Goal: Information Seeking & Learning: Learn about a topic

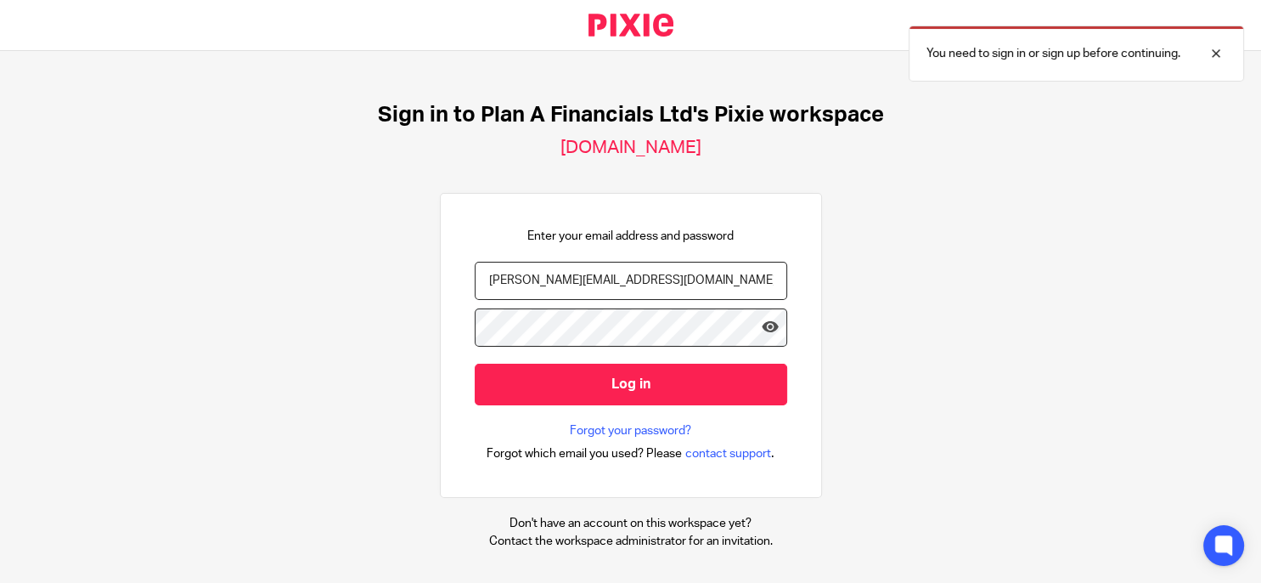
click at [598, 369] on input "Log in" at bounding box center [631, 385] width 313 height 42
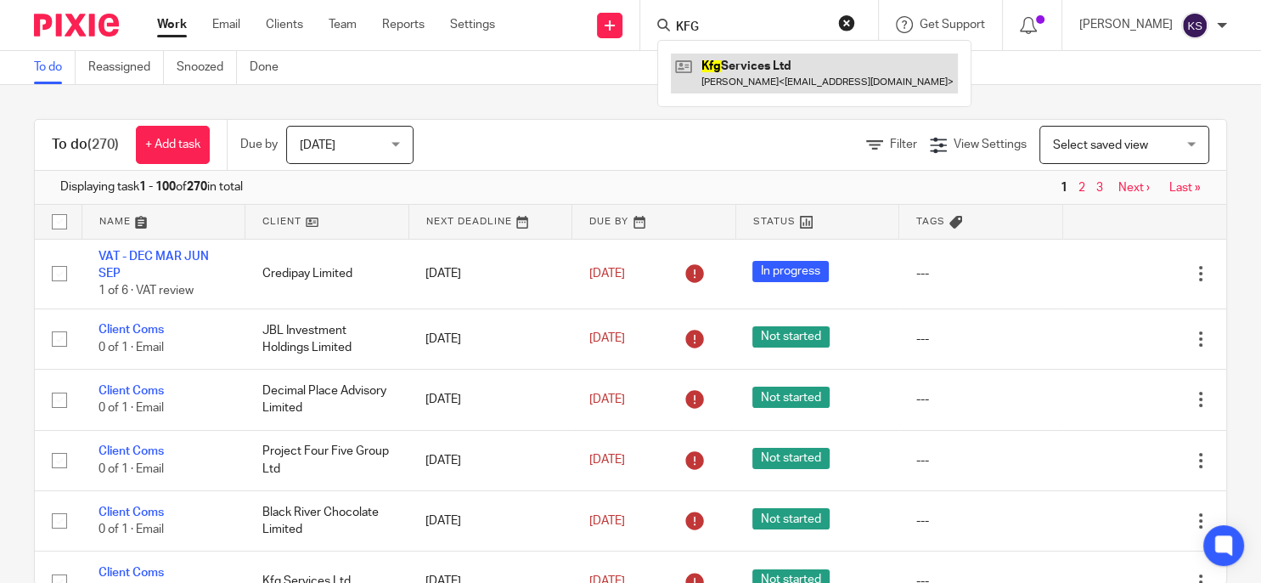
type input "KFG"
click at [816, 72] on link at bounding box center [814, 73] width 287 height 39
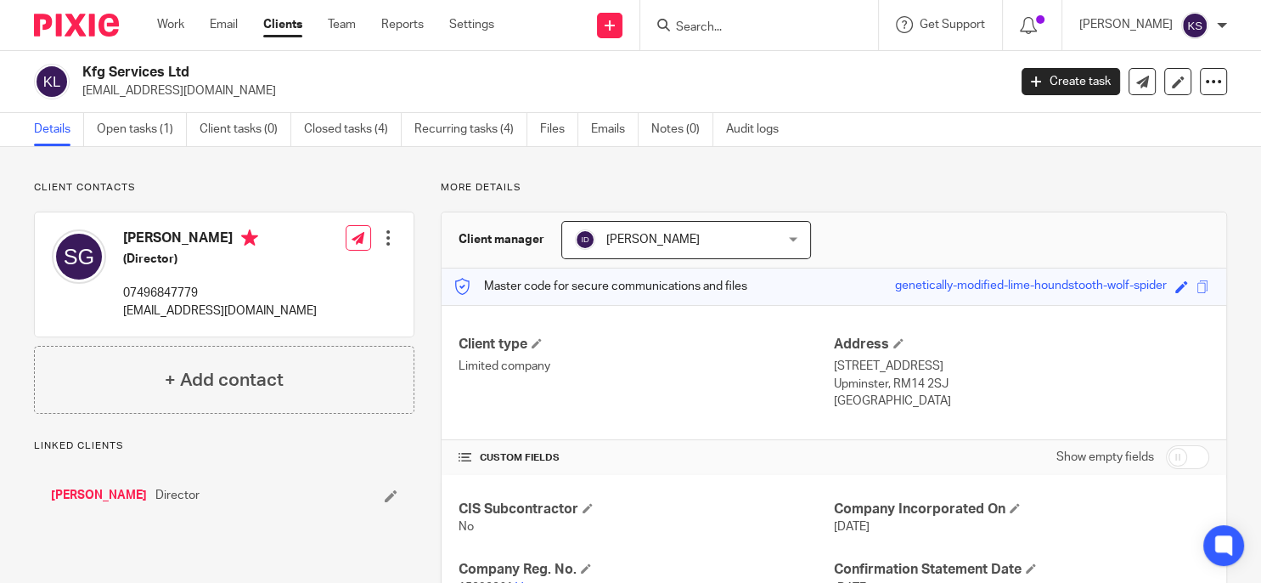
click at [613, 128] on link "Emails" at bounding box center [615, 129] width 48 height 33
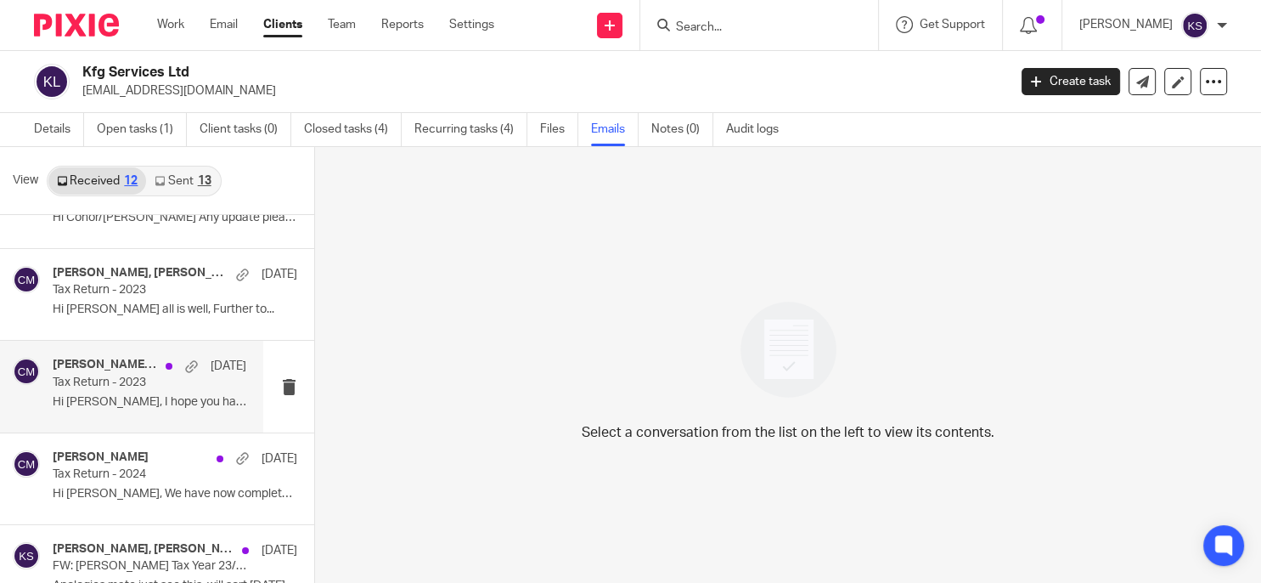
scroll to position [629, 0]
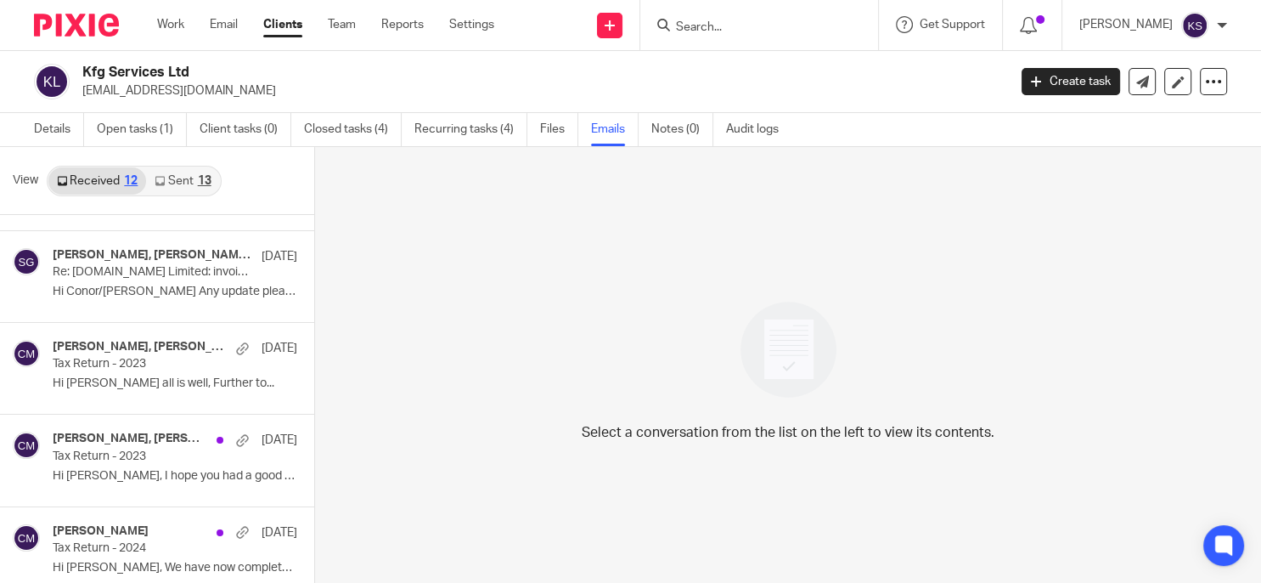
click at [183, 190] on link "Sent 13" at bounding box center [182, 180] width 73 height 27
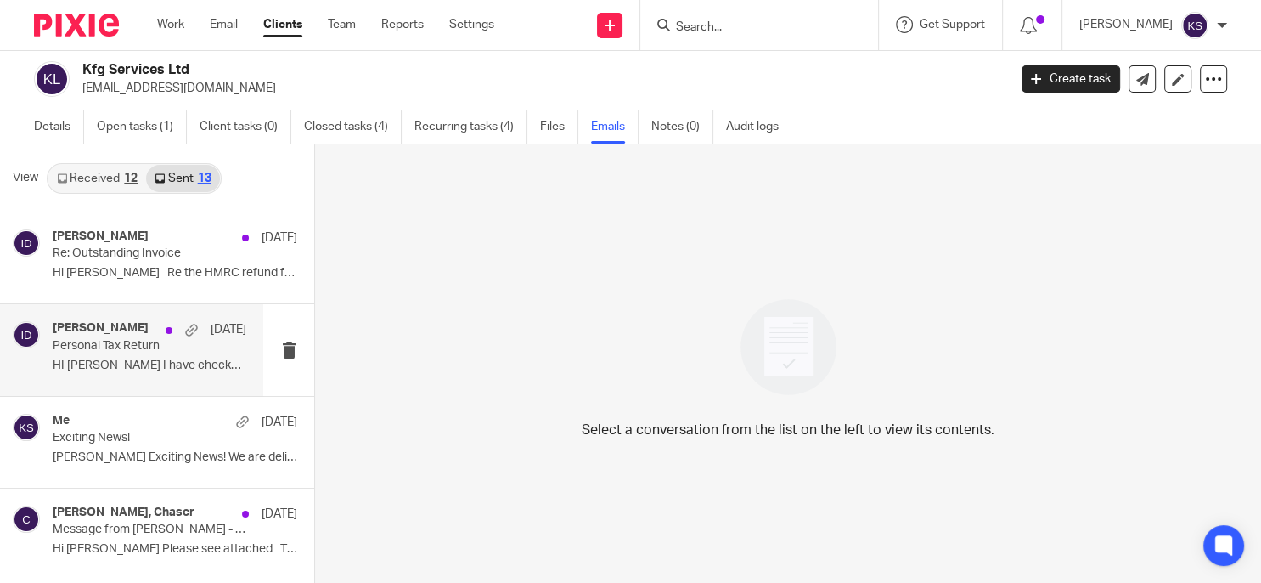
scroll to position [20, 0]
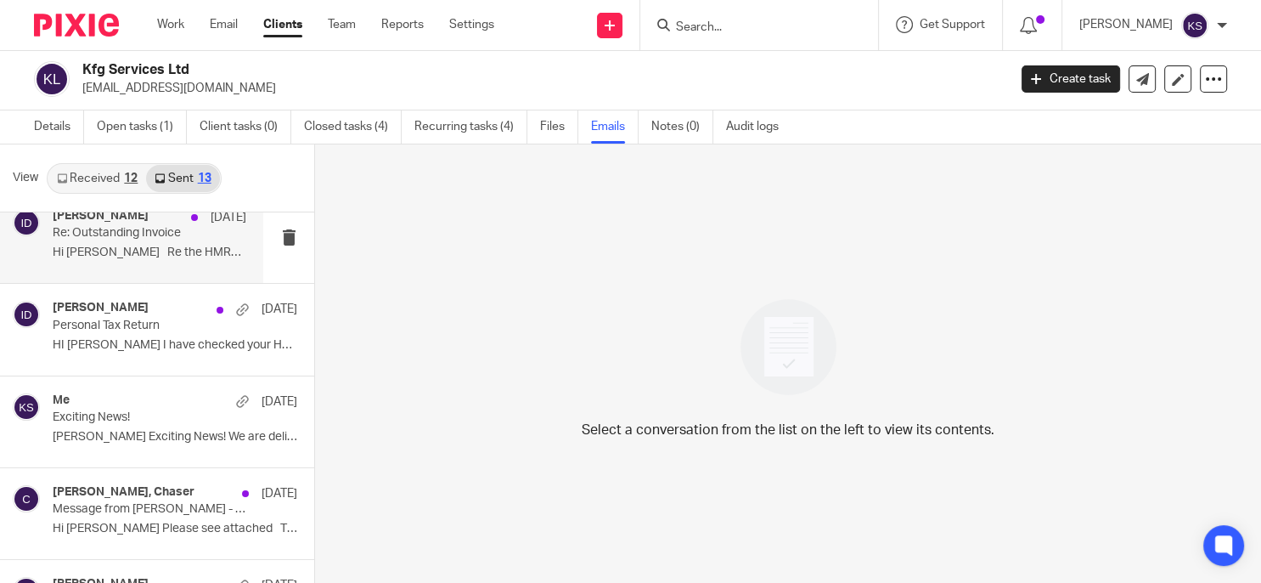
click at [191, 251] on p "Hi Steve Re the HMRC refund for the..." at bounding box center [150, 252] width 194 height 14
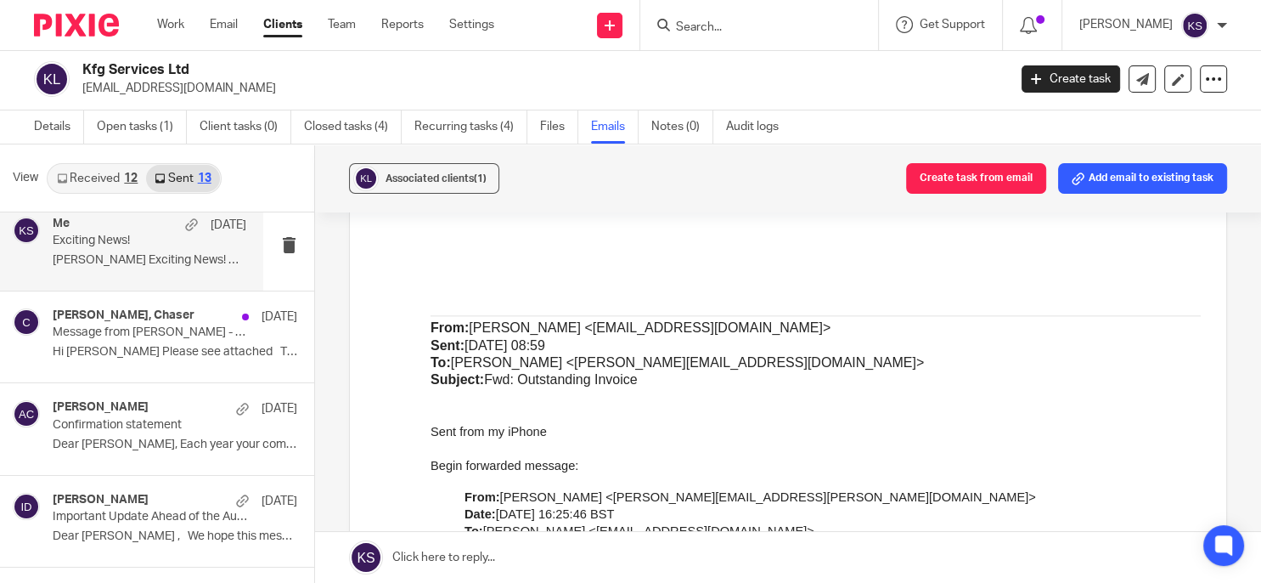
scroll to position [198, 0]
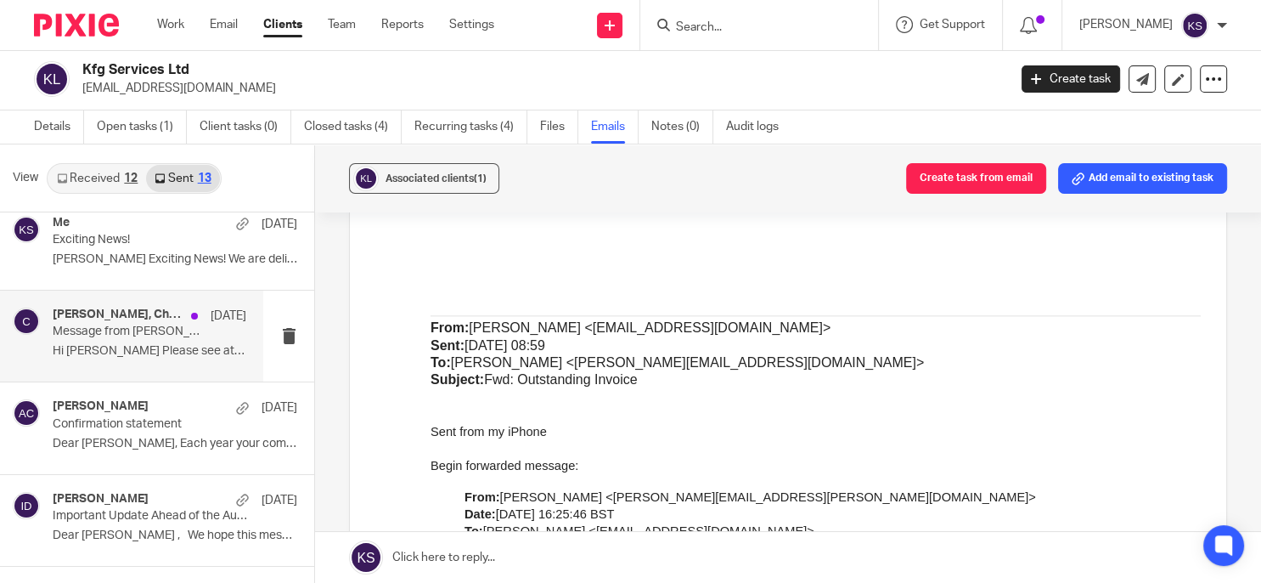
click at [162, 366] on div "Ian Douglas, Chaser 26 Mar Message from Stephen Gotobe - confirmation required …" at bounding box center [131, 335] width 263 height 91
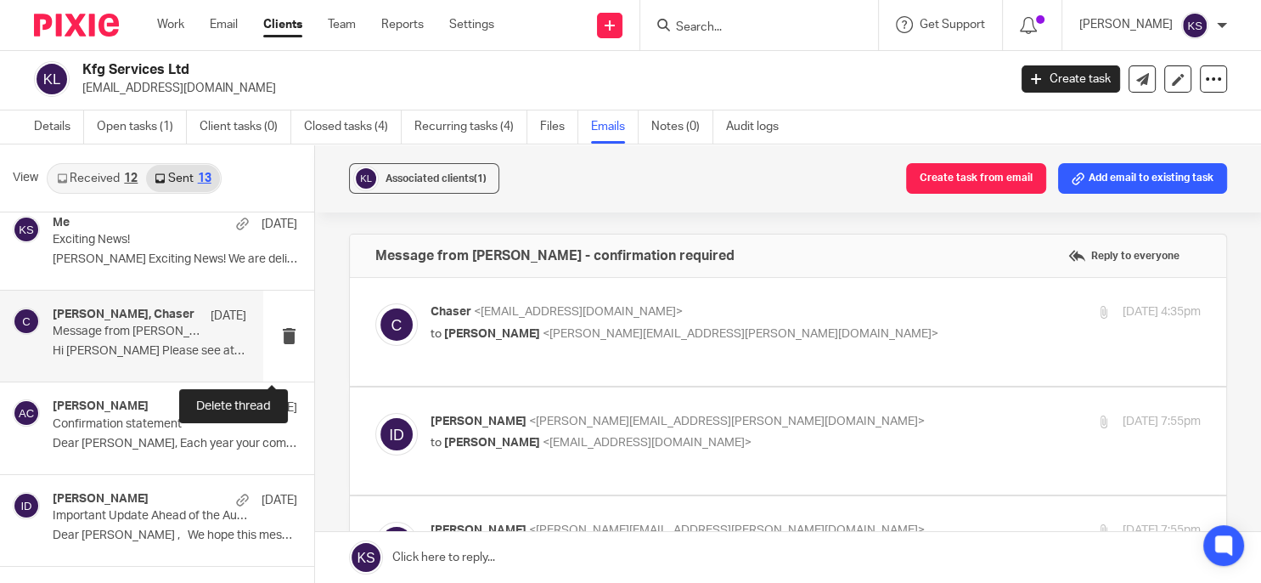
scroll to position [0, 0]
click at [682, 336] on p "to Ian Douglas <ian.douglas@plan-a.co.uk>" at bounding box center [687, 334] width 513 height 18
checkbox input "true"
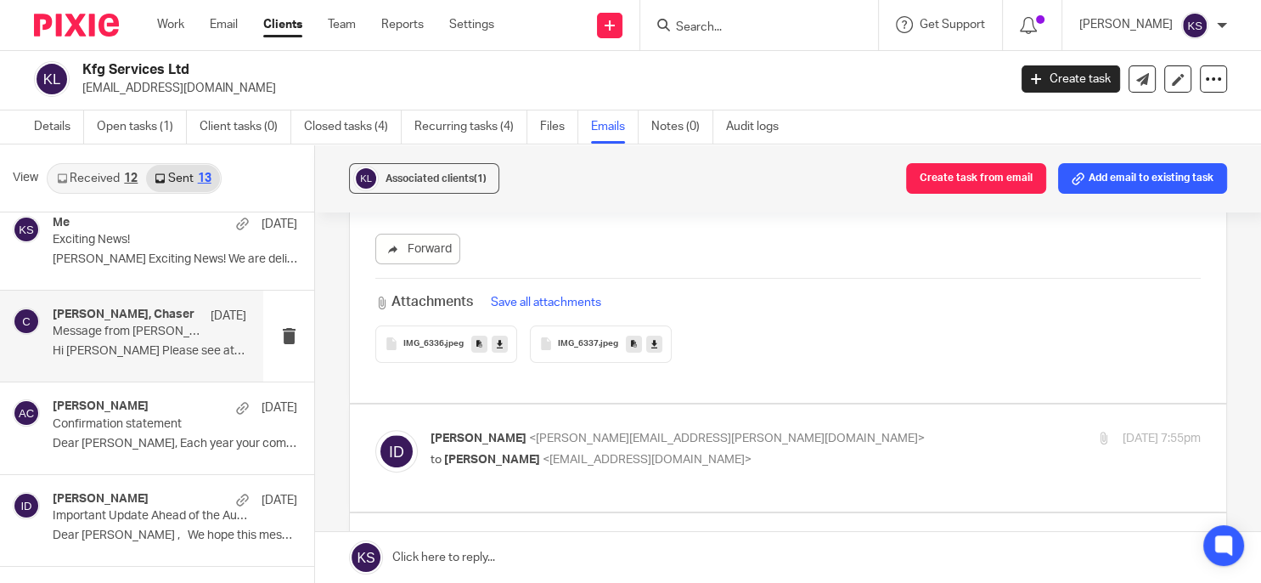
scroll to position [537, 0]
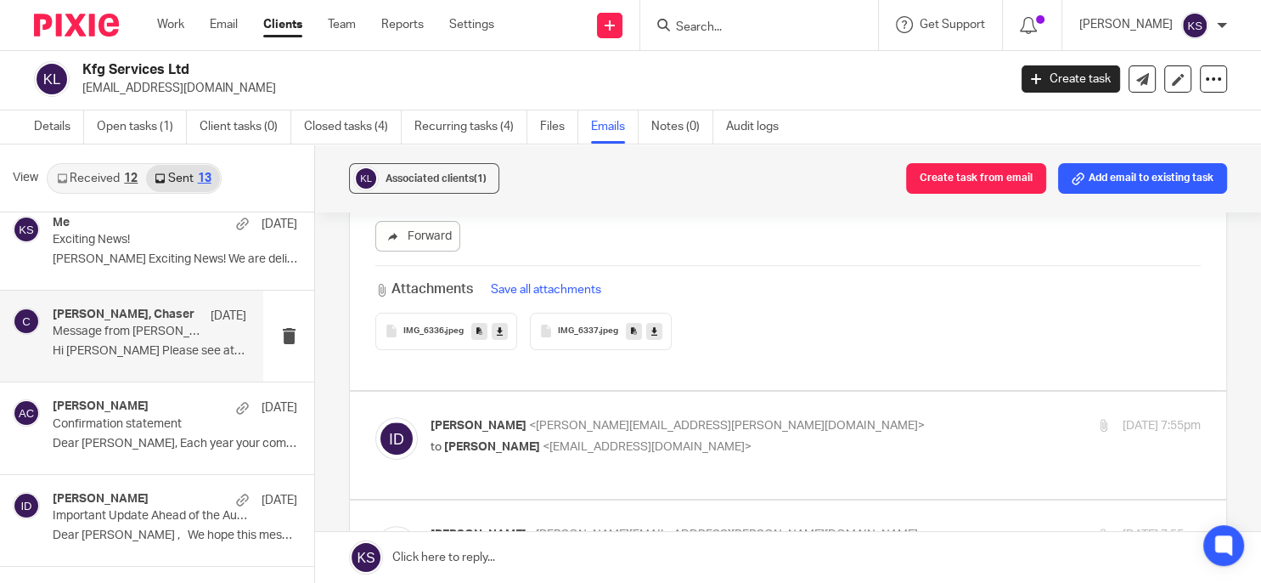
click at [444, 330] on span ".jpeg" at bounding box center [454, 331] width 20 height 10
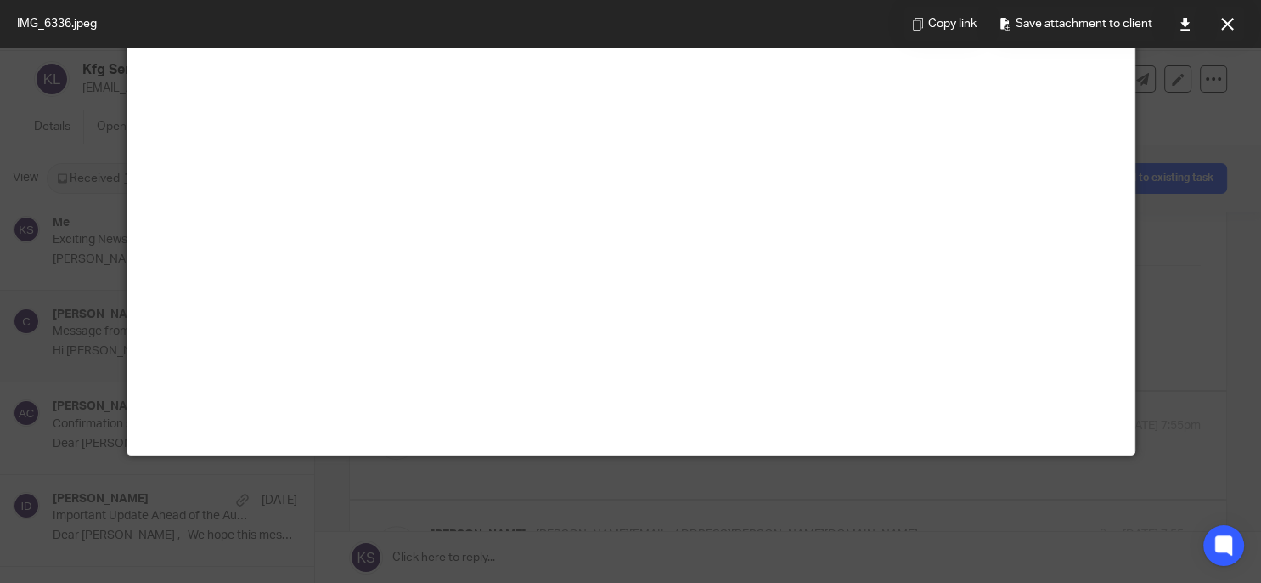
scroll to position [118, 0]
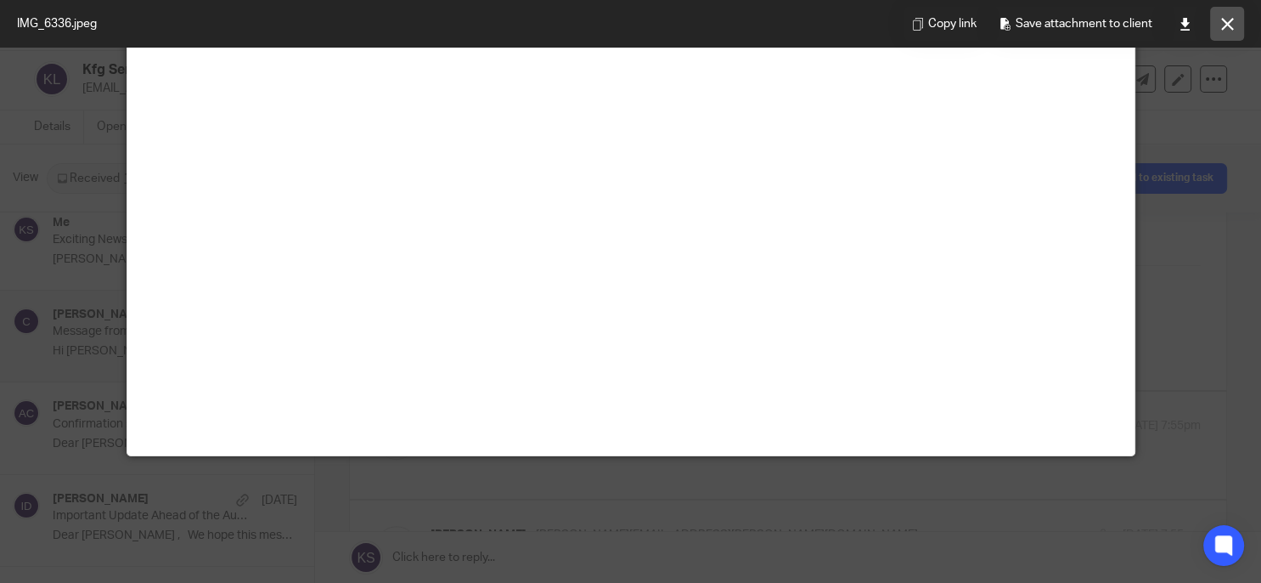
click at [1229, 30] on icon at bounding box center [1227, 24] width 13 height 13
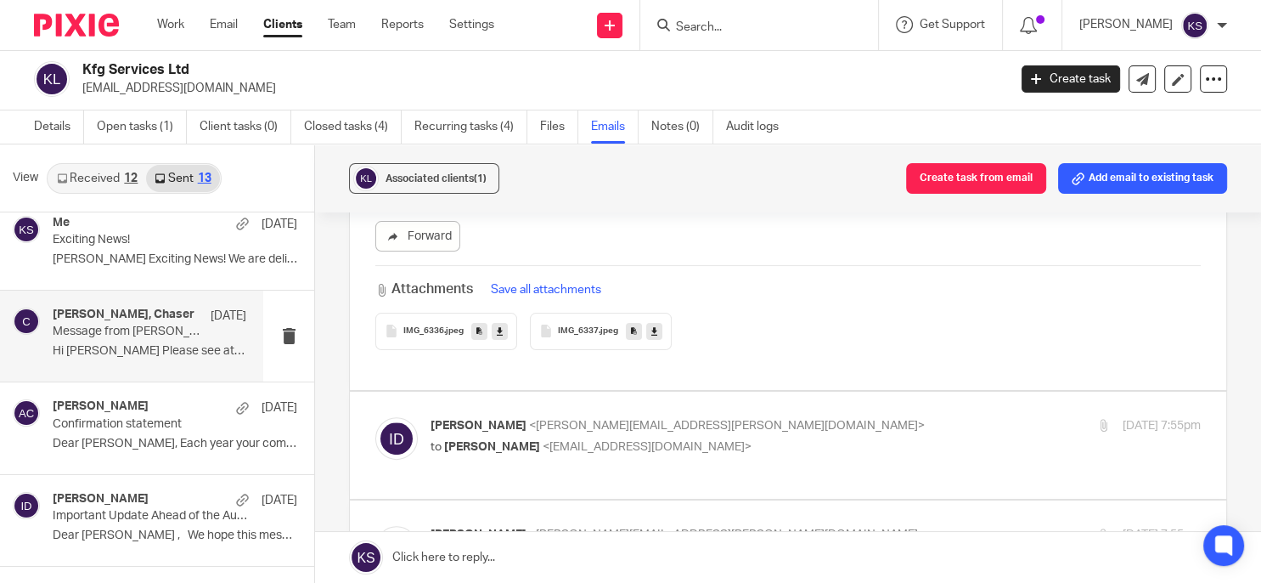
click at [573, 338] on div "IMG_6337 .jpeg" at bounding box center [601, 331] width 142 height 37
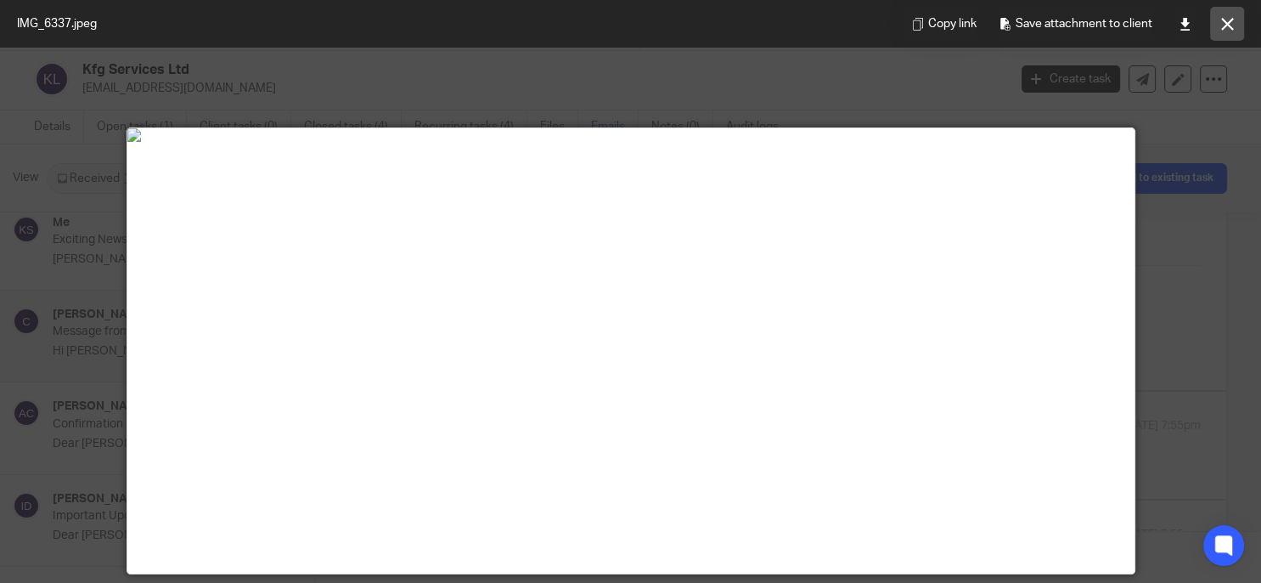
click at [1223, 25] on icon at bounding box center [1227, 24] width 13 height 13
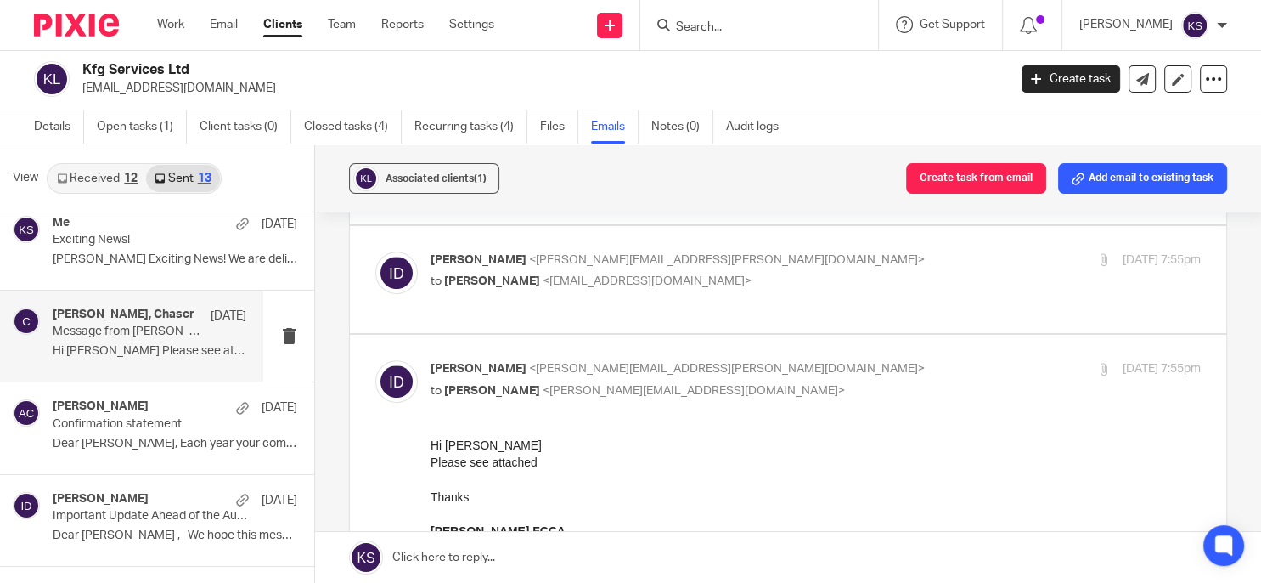
scroll to position [703, 0]
click at [693, 283] on label at bounding box center [788, 279] width 877 height 108
click at [375, 251] on input "checkbox" at bounding box center [375, 250] width 1 height 1
checkbox input "true"
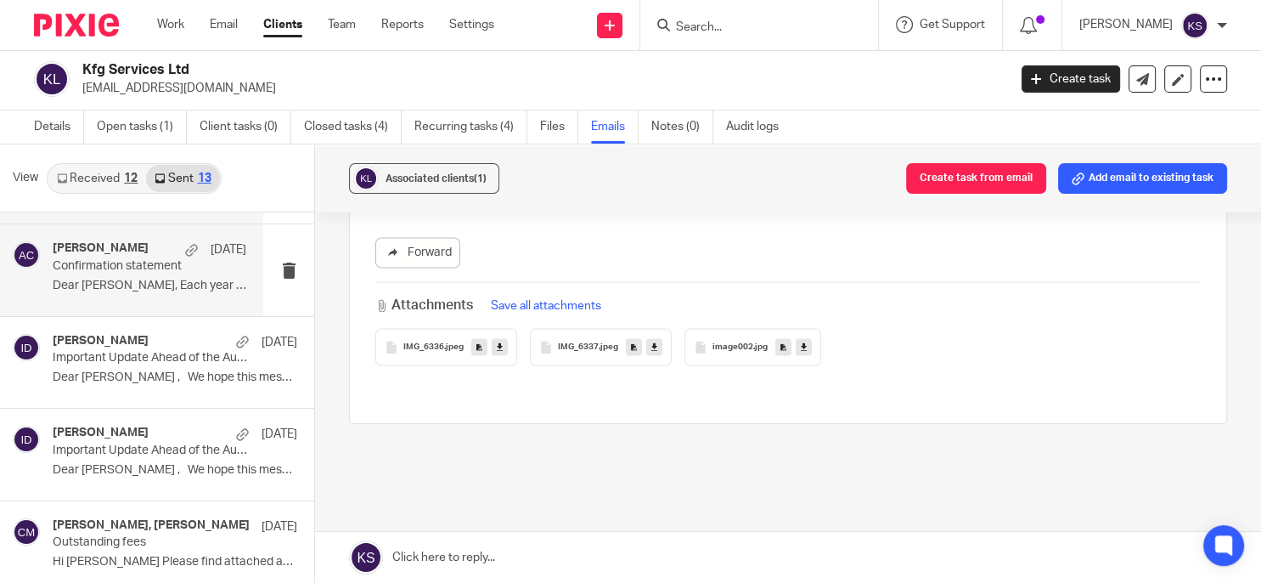
scroll to position [357, 0]
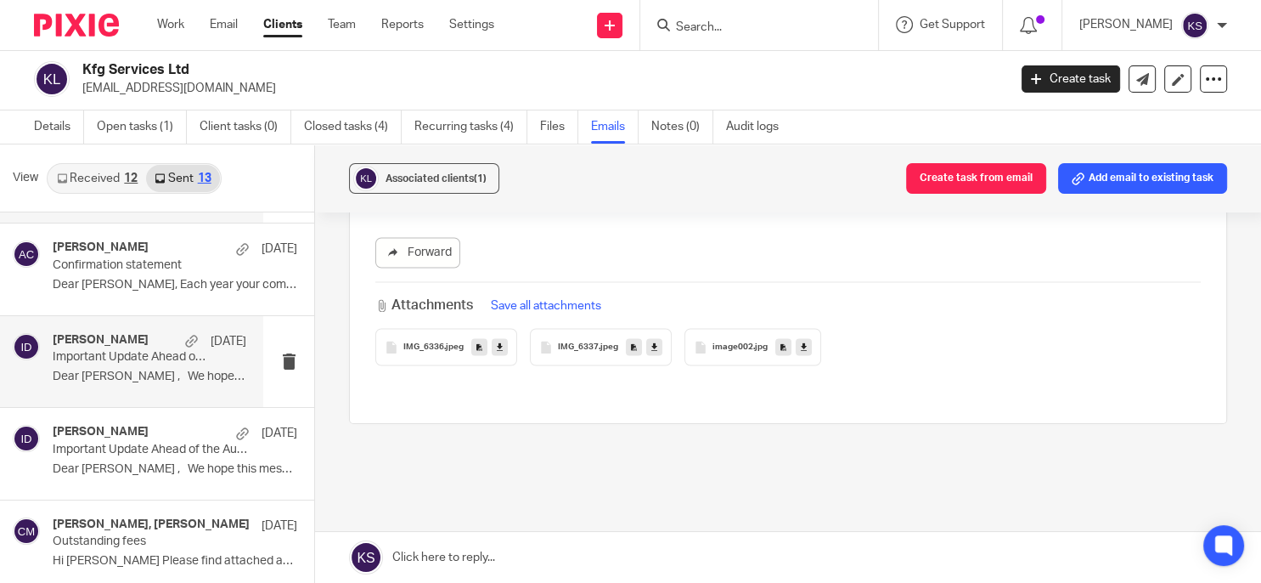
click at [127, 363] on div "Ian Douglas 30 Sep Important Update Ahead of the Autumn Budget Dear Stephen , W…" at bounding box center [150, 361] width 194 height 57
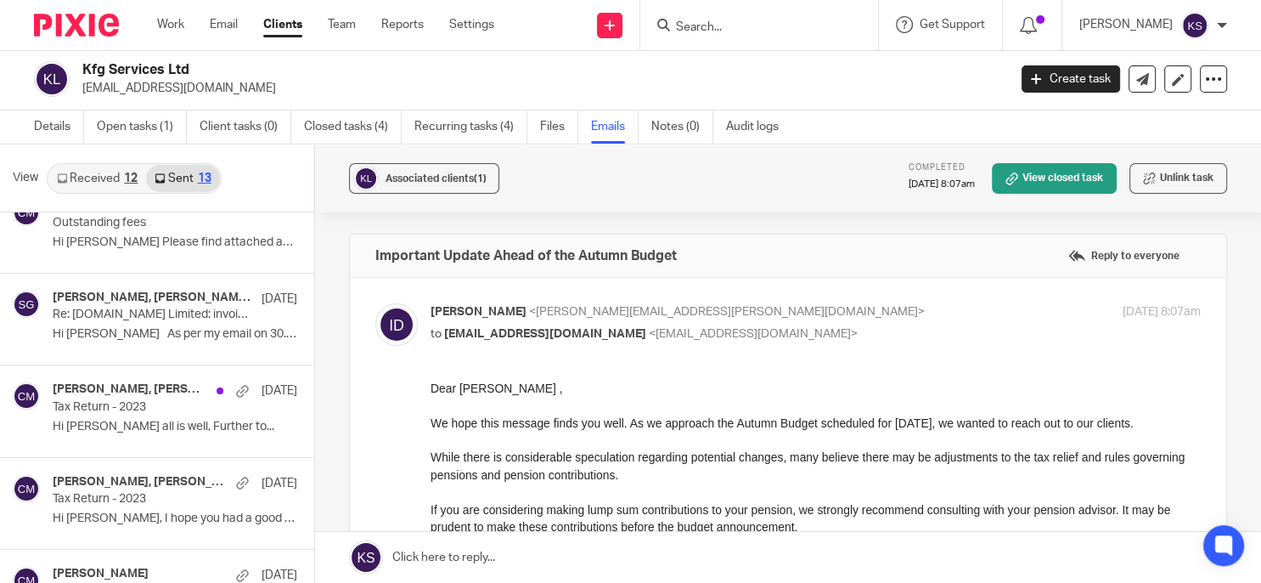
scroll to position [676, 0]
click at [136, 412] on div "Ian Douglas, Conor Murphy, Stephen Gotobe 17 Jun 2024 Tax Return - 2023 Hi Stev…" at bounding box center [150, 409] width 194 height 57
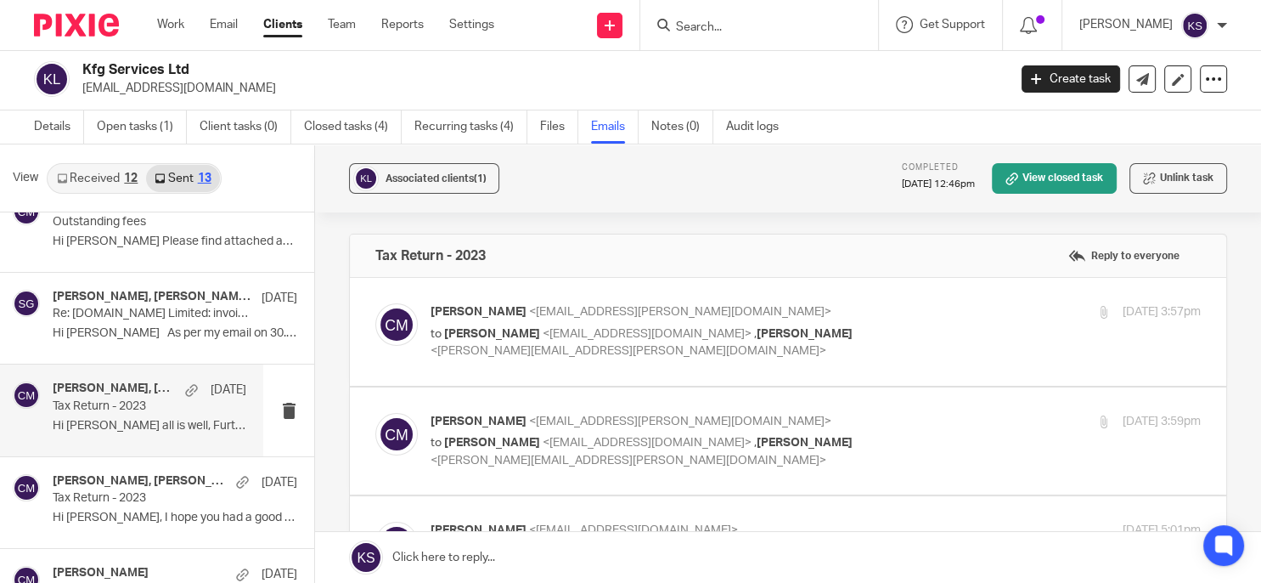
scroll to position [0, 0]
click at [672, 347] on div "Conor Murphy <conor.murphy@plan-a.co.uk> to Stephen Gotobe <gotobe@icloud.com> …" at bounding box center [788, 331] width 826 height 57
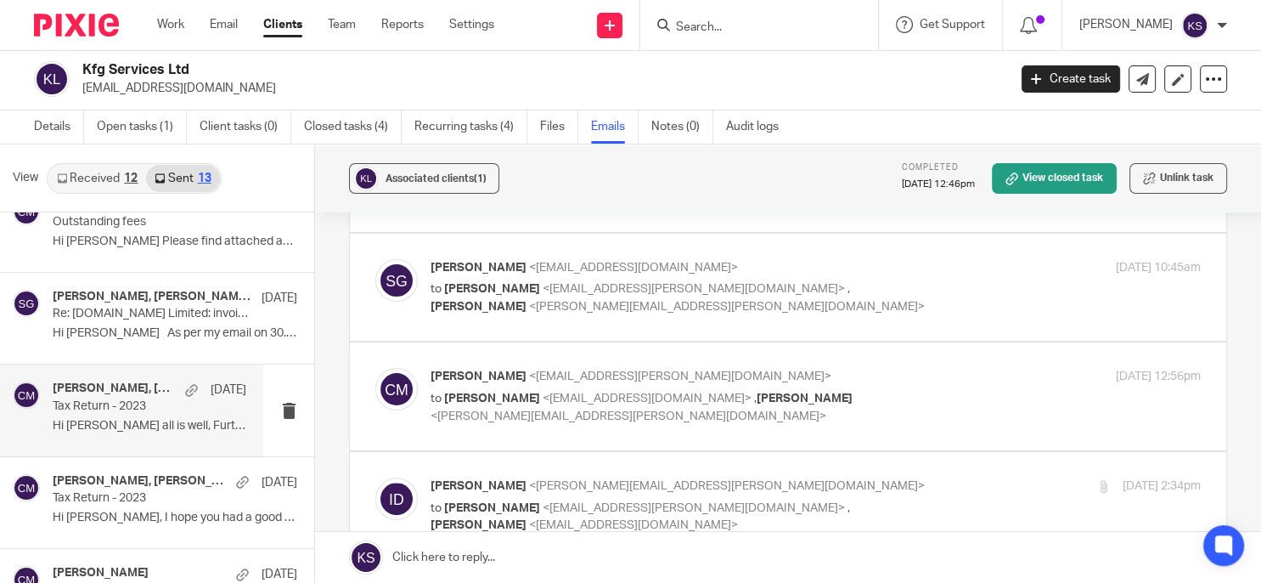
scroll to position [590, 0]
click at [504, 369] on p "Conor Murphy <conor.murphy@plan-a.co.uk>" at bounding box center [687, 378] width 513 height 18
checkbox input "true"
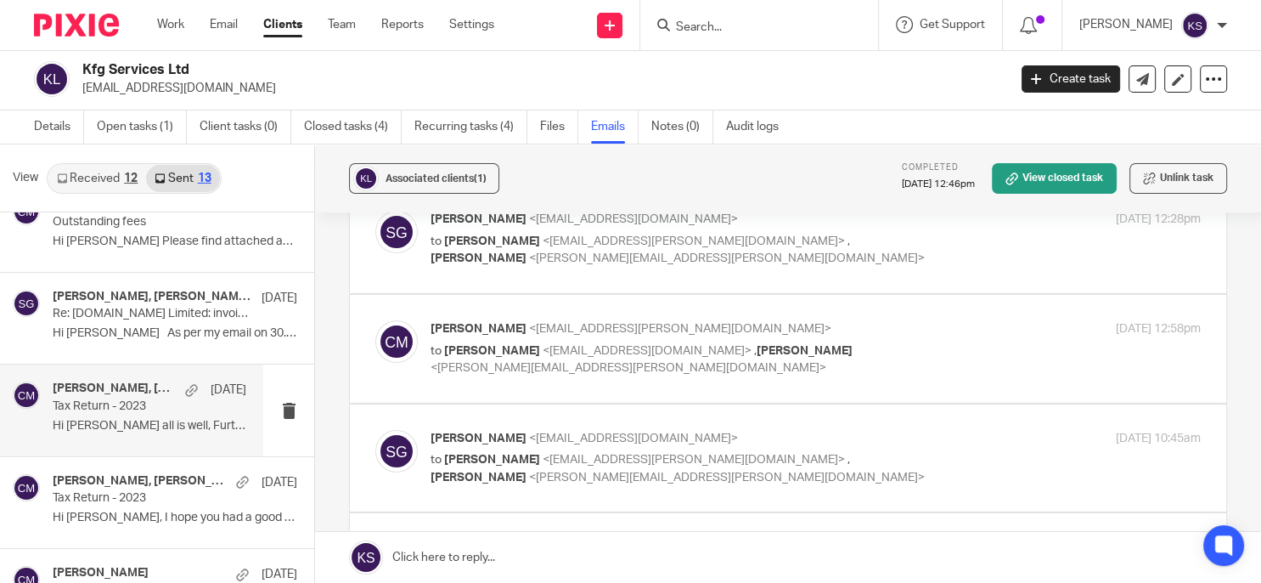
scroll to position [385, 0]
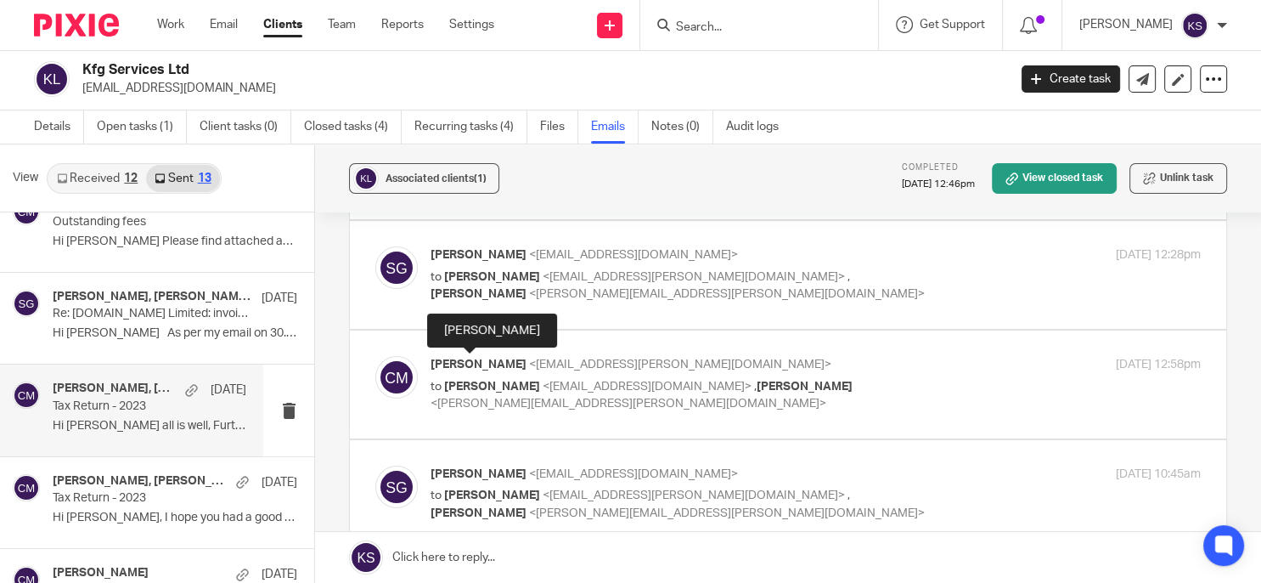
click at [504, 368] on span "Conor Murphy" at bounding box center [479, 364] width 96 height 12
checkbox input "true"
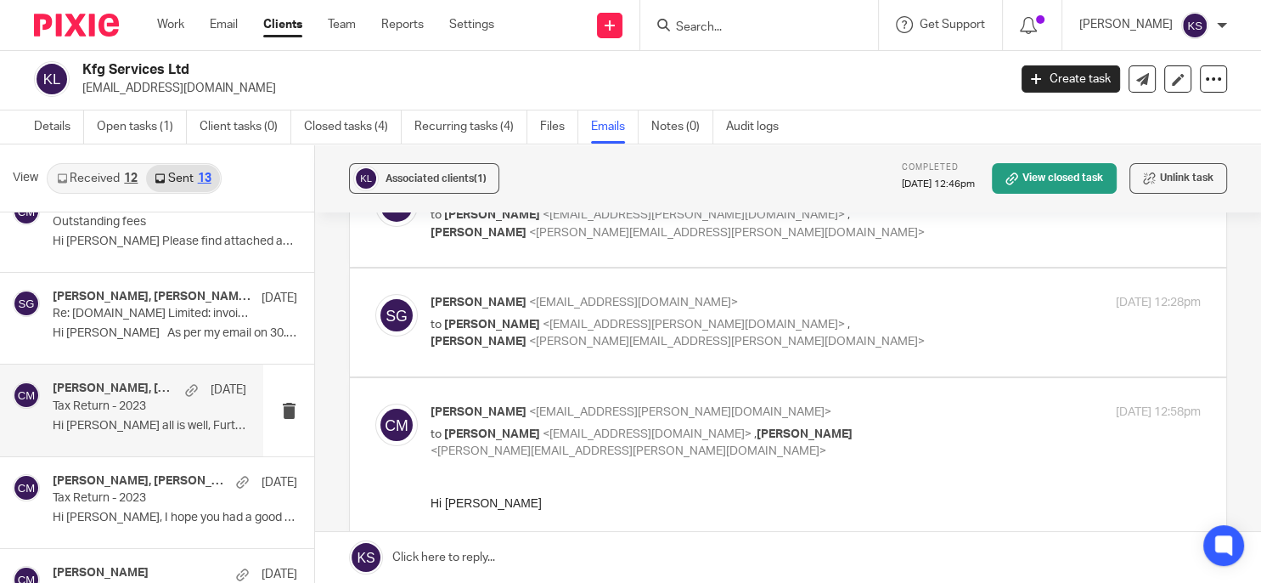
scroll to position [335, 0]
click at [503, 336] on div "Stephen Gotobe <gotobe@icloud.com> to Conor Murphy <conor.murphy@plan-a.co.uk> …" at bounding box center [816, 324] width 770 height 57
checkbox input "true"
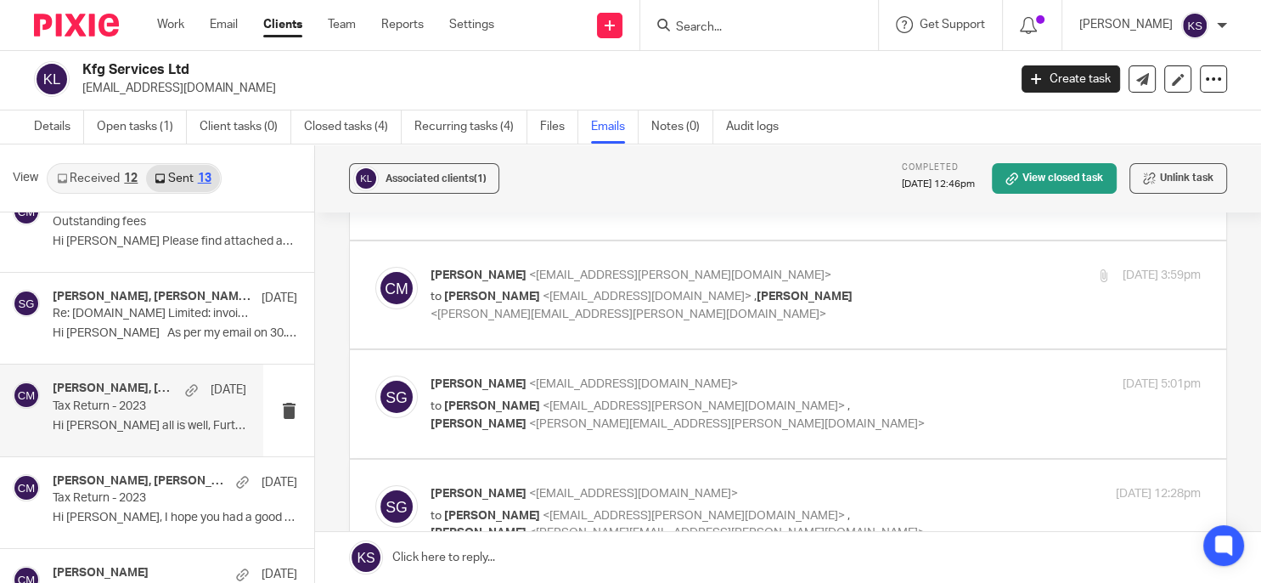
scroll to position [126, 0]
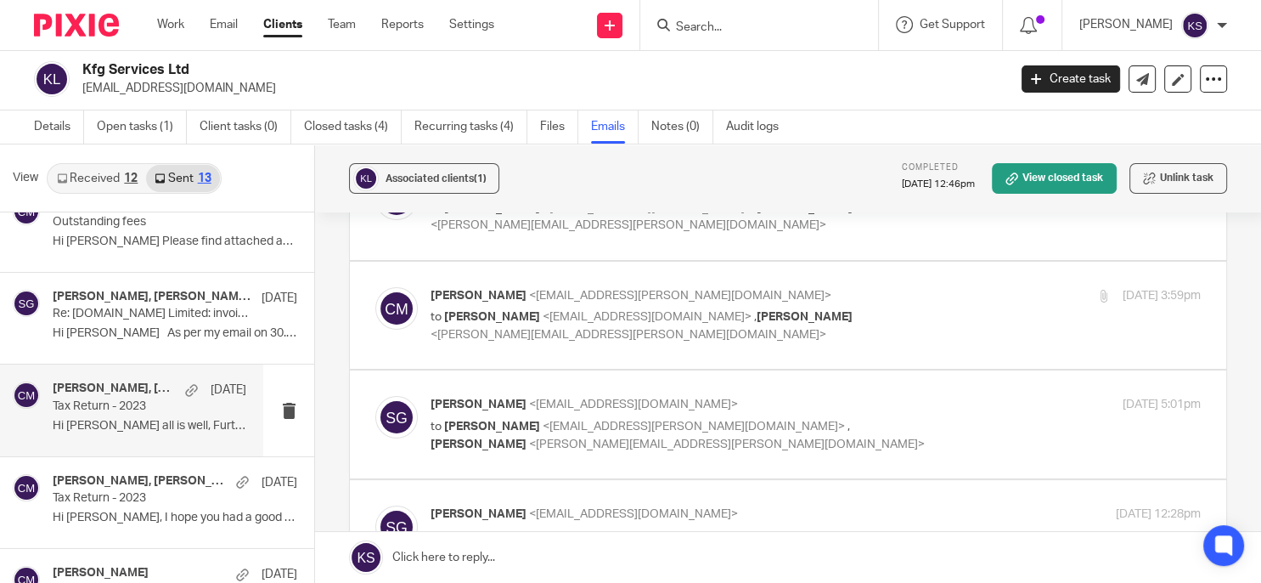
click at [519, 308] on p "to Stephen Gotobe <gotobe@icloud.com> , Ian Douglas <ian.douglas@plan-a.co.uk>" at bounding box center [687, 325] width 513 height 35
checkbox input "true"
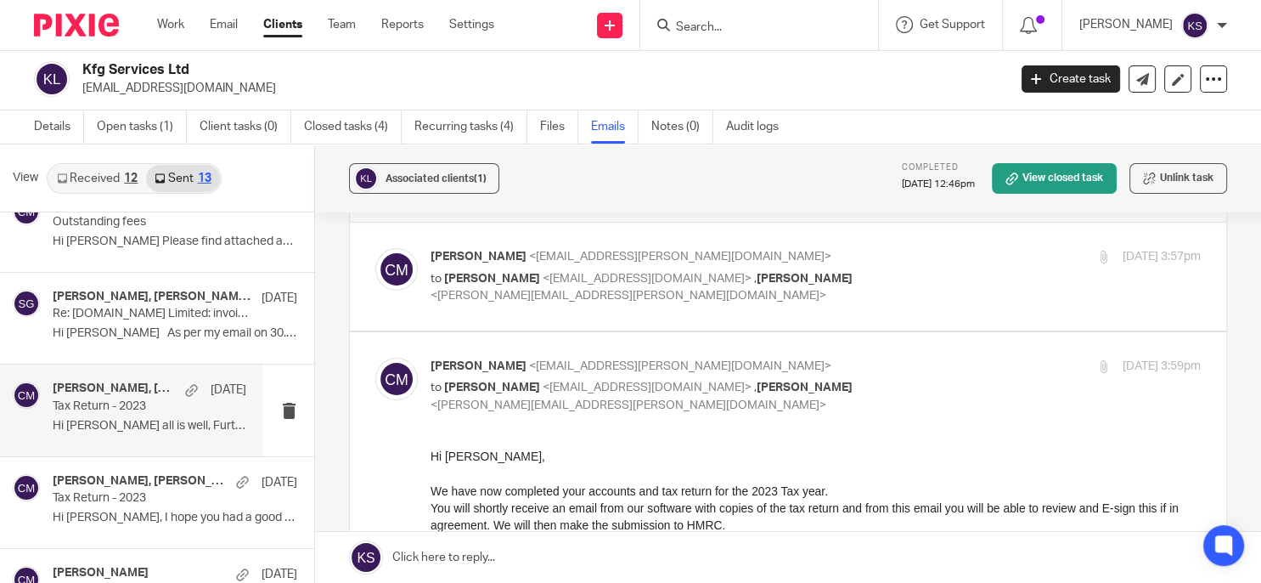
scroll to position [39, 0]
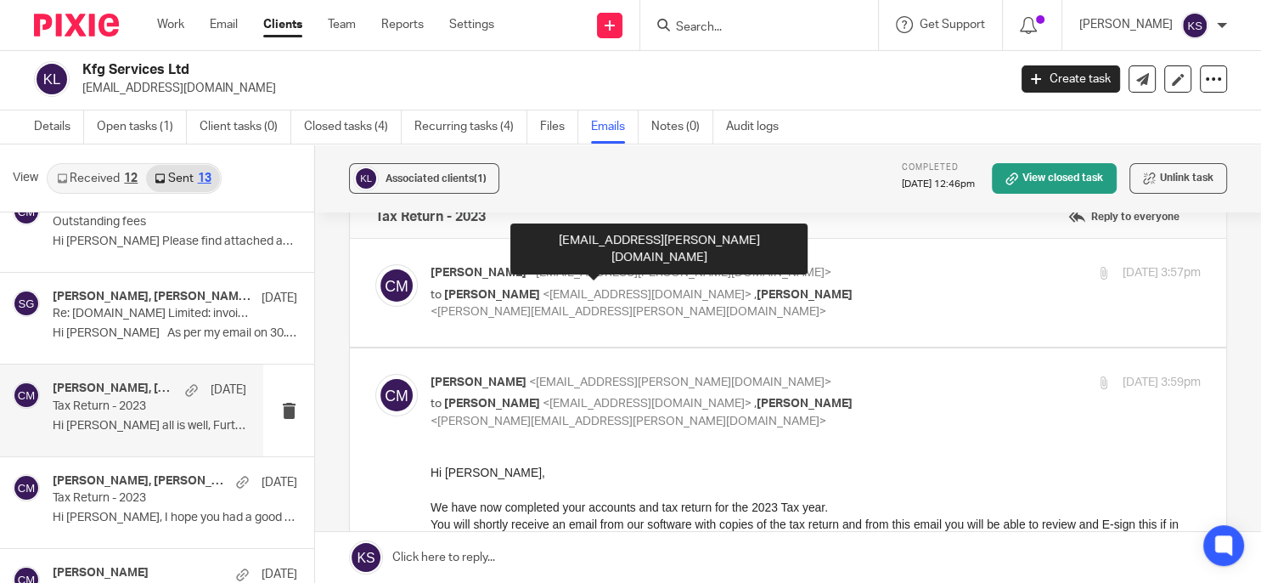
click at [532, 273] on span "<conor.murphy@plan-a.co.uk>" at bounding box center [680, 273] width 302 height 12
checkbox input "true"
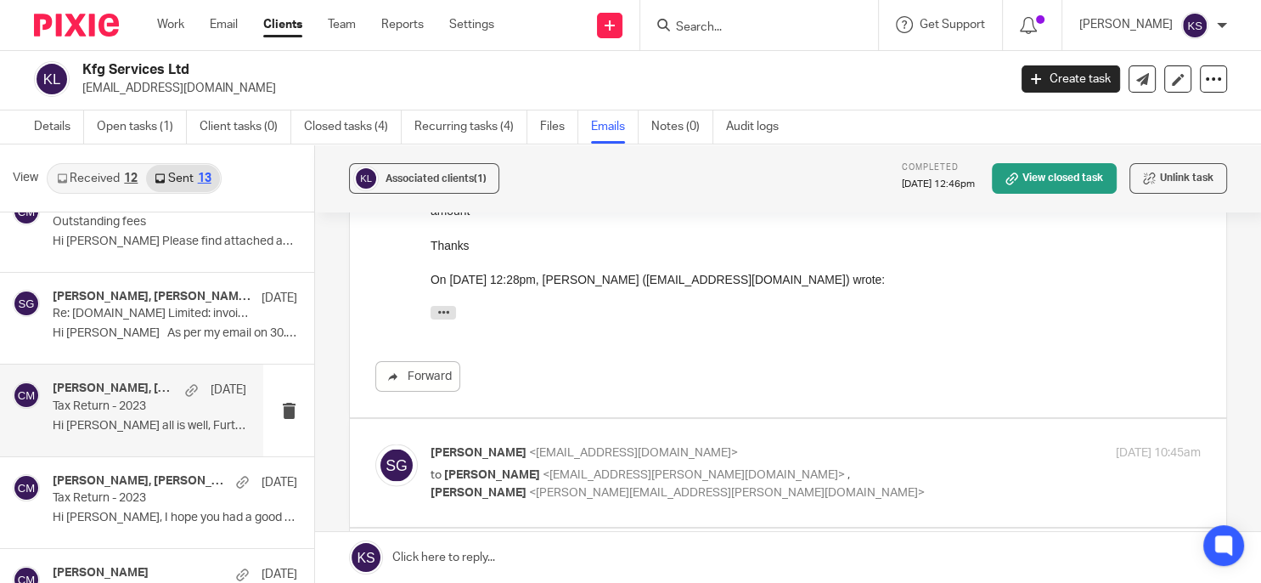
scroll to position [3469, 0]
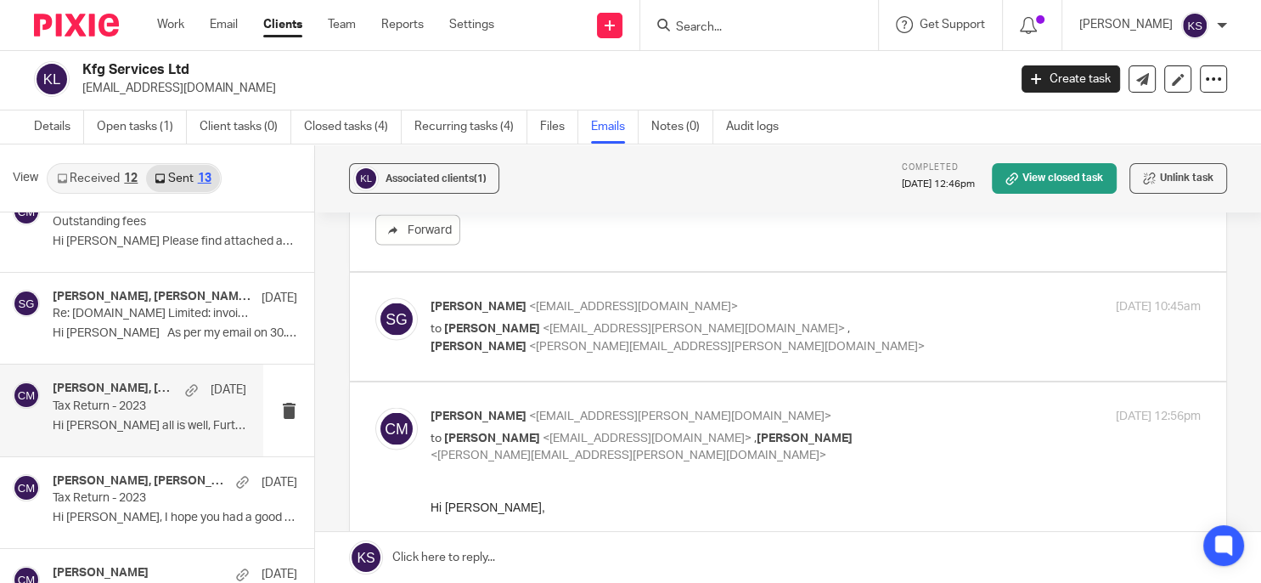
click at [554, 317] on div "Stephen Gotobe <gotobe@icloud.com> to Conor Murphy <conor.murphy@plan-a.co.uk> …" at bounding box center [687, 326] width 513 height 57
checkbox input "true"
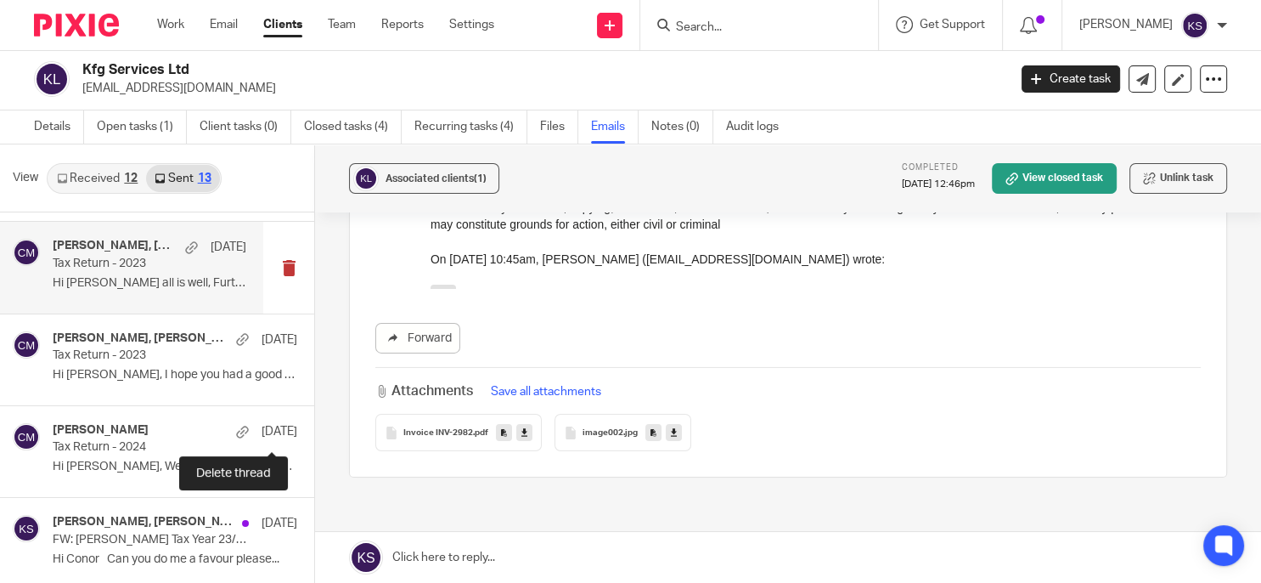
scroll to position [824, 0]
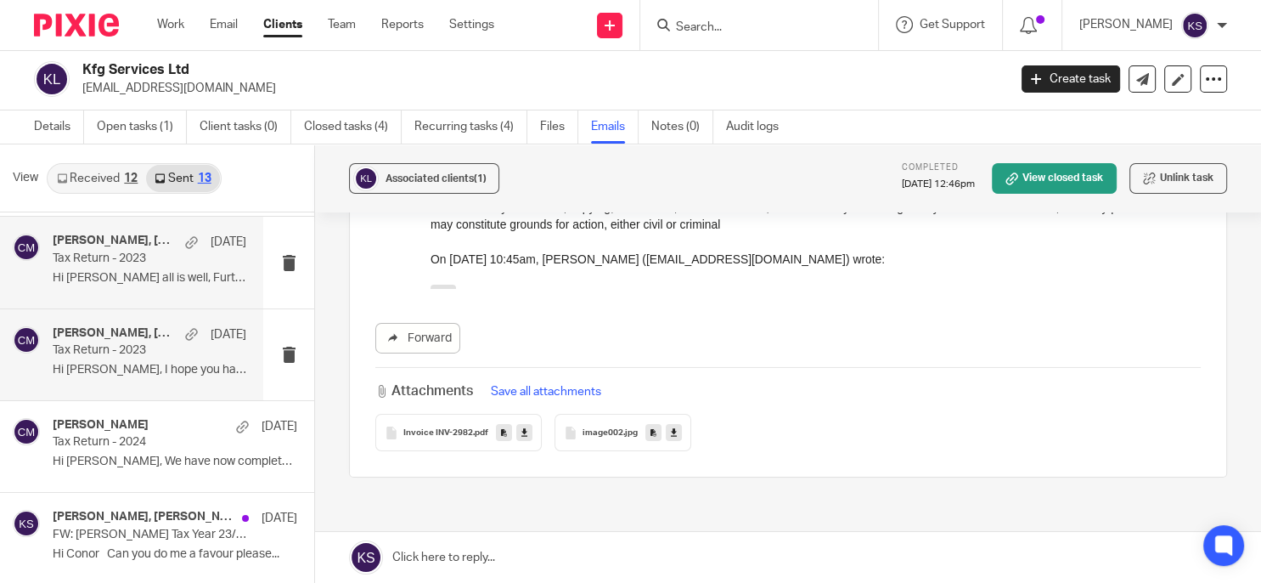
click at [156, 357] on div "Ian Douglas, Conor Murphy, Stephen Gotobe 17 Jun 2024 Tax Return - 2023 Hi Stev…" at bounding box center [150, 354] width 194 height 57
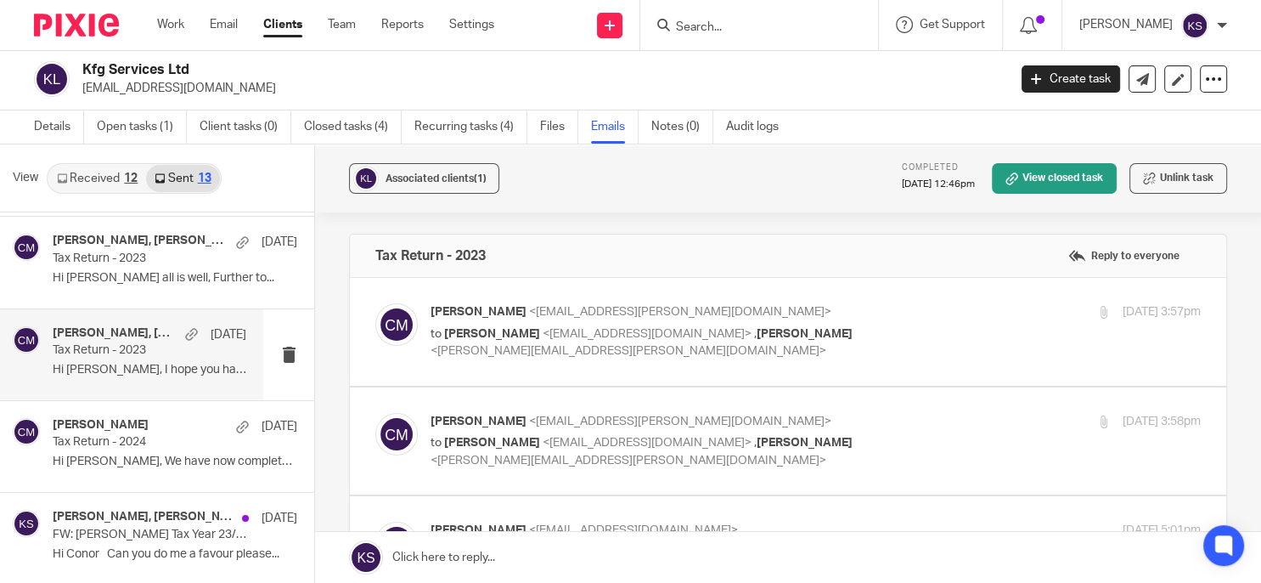
scroll to position [0, 0]
click at [511, 333] on span "Stephen Gotobe" at bounding box center [492, 334] width 96 height 12
checkbox input "true"
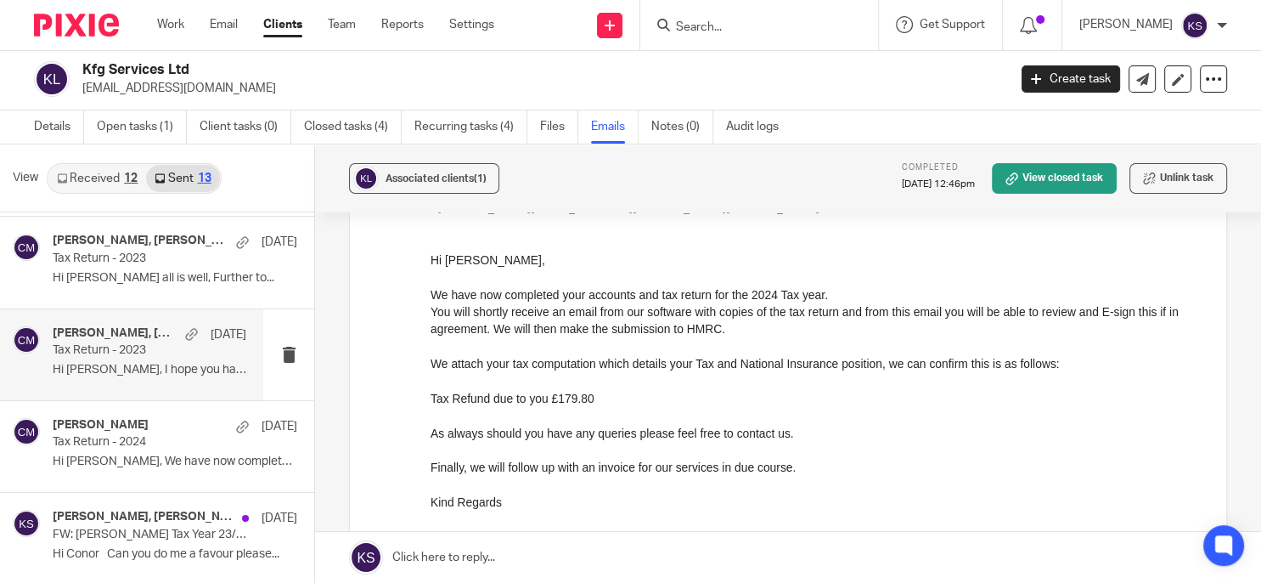
scroll to position [155, 0]
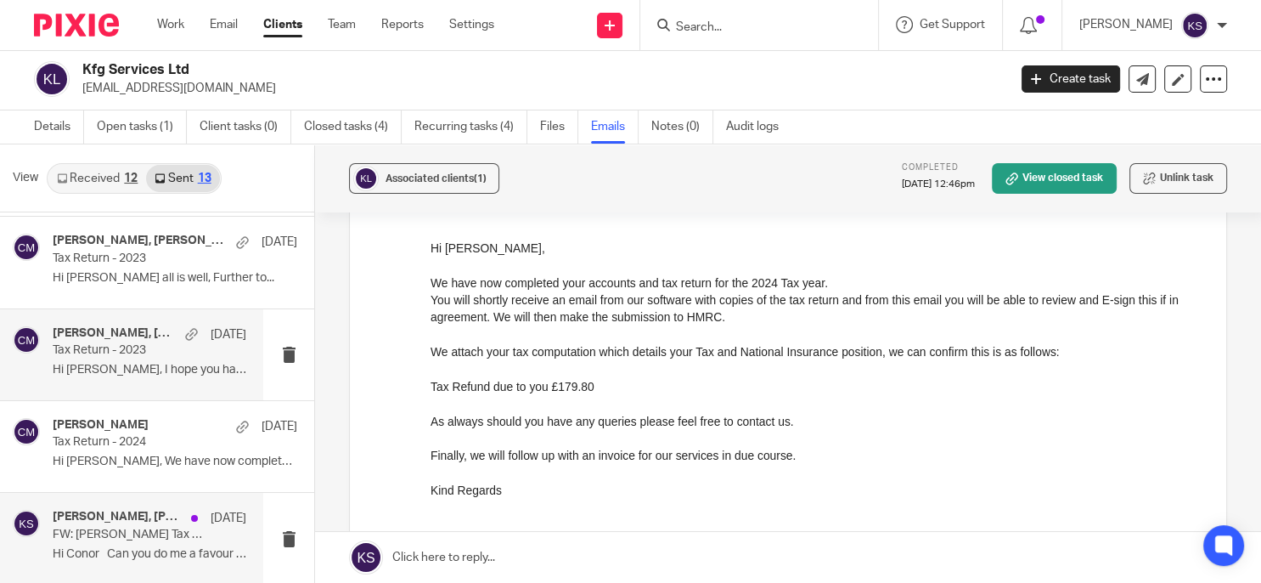
click at [84, 543] on div "Conor Murphy, Stephen Gotobe, Ian Douglas, Me 12 Jun 2024 FW: Steve Gotobe Tax …" at bounding box center [150, 538] width 194 height 57
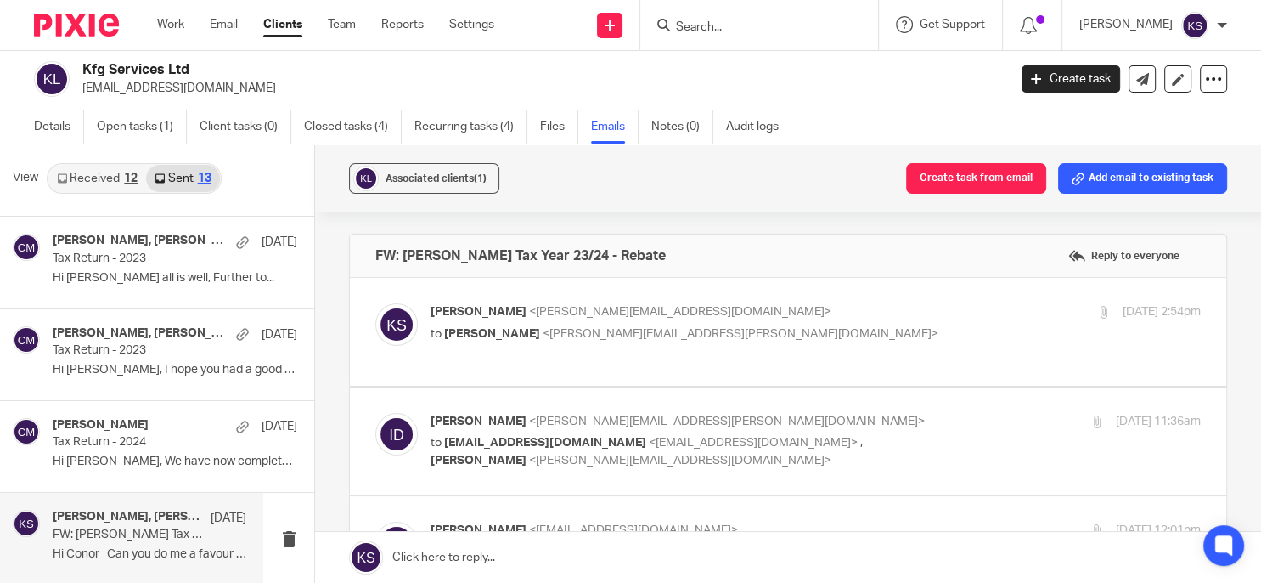
scroll to position [0, 0]
click at [649, 437] on span "<gotobe@icloud.com>" at bounding box center [753, 443] width 209 height 12
checkbox input "true"
click at [574, 331] on span "<ian.douglas@plan-a.co.uk>" at bounding box center [741, 334] width 396 height 12
checkbox input "true"
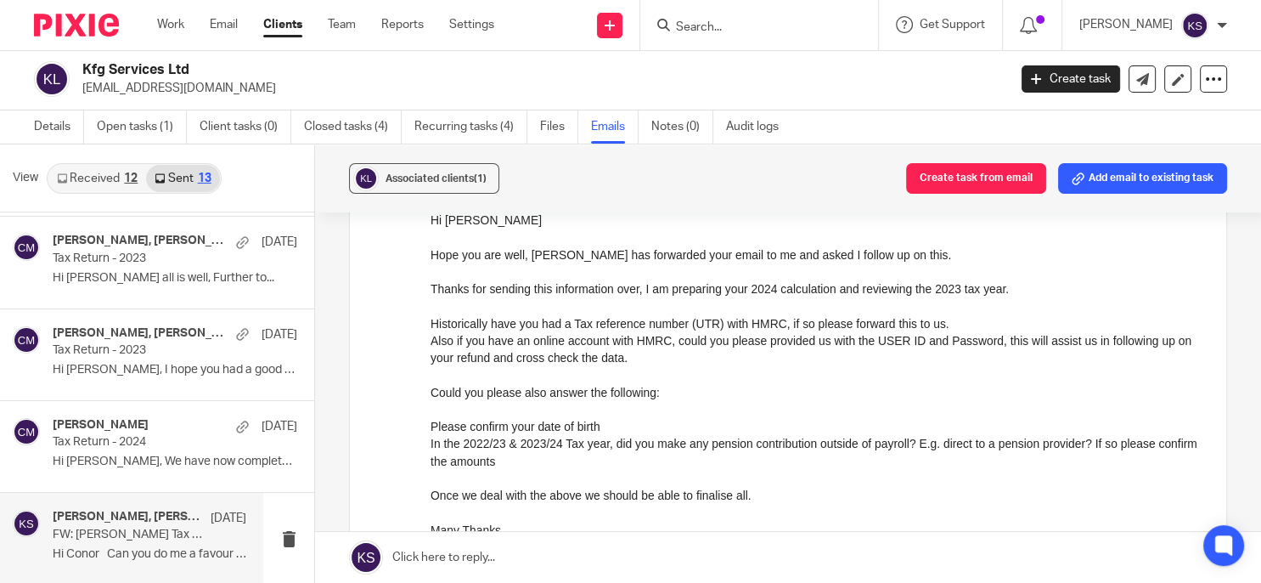
scroll to position [1347, 0]
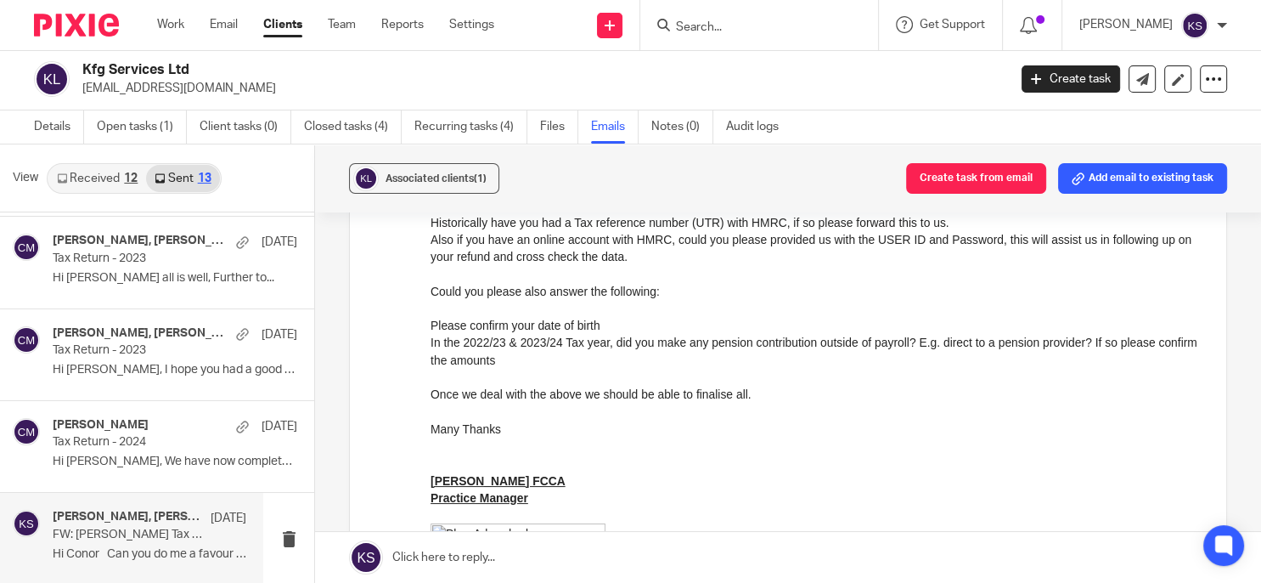
click at [554, 454] on p at bounding box center [816, 445] width 770 height 17
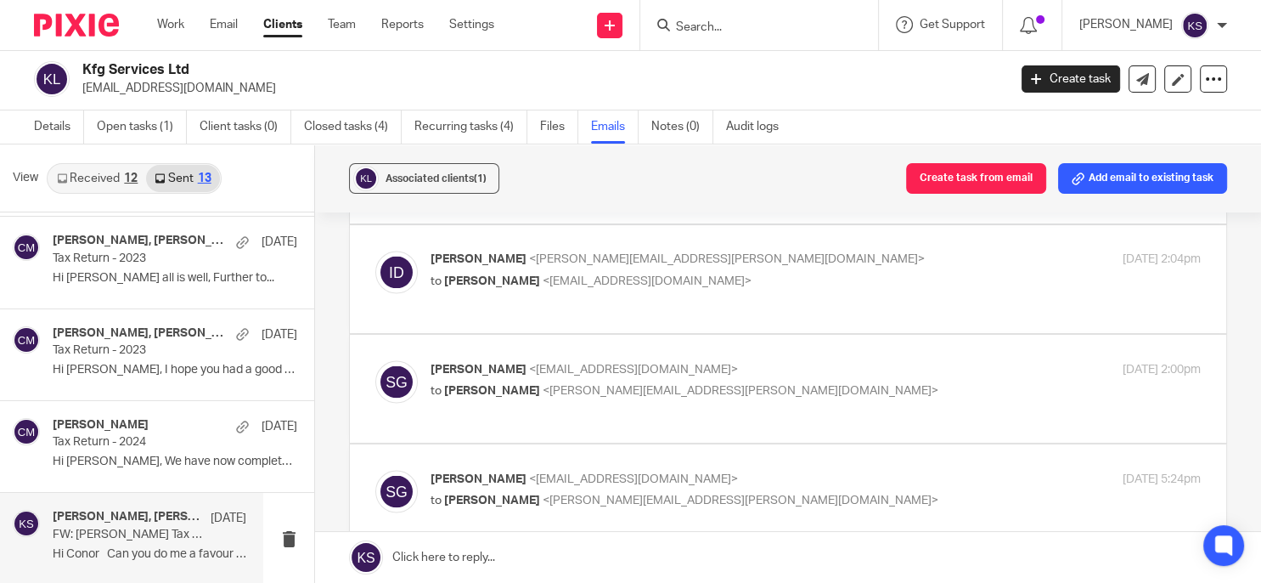
scroll to position [2997, 0]
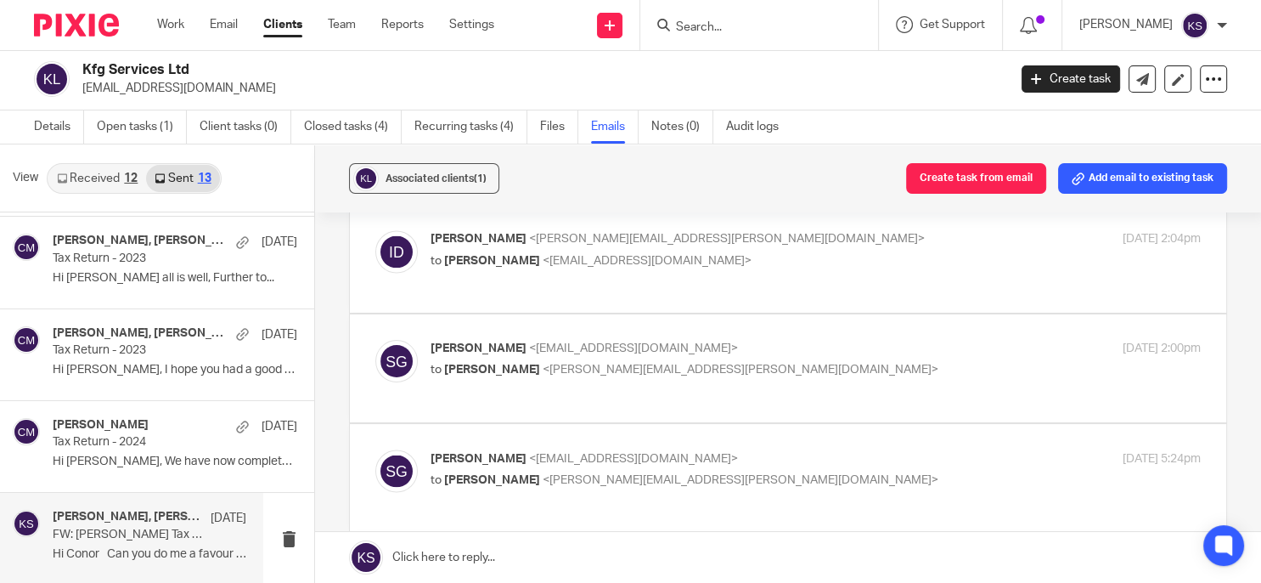
click at [589, 358] on p "Stephen Gotobe <gotobe@icloud.com>" at bounding box center [687, 349] width 513 height 18
checkbox input "true"
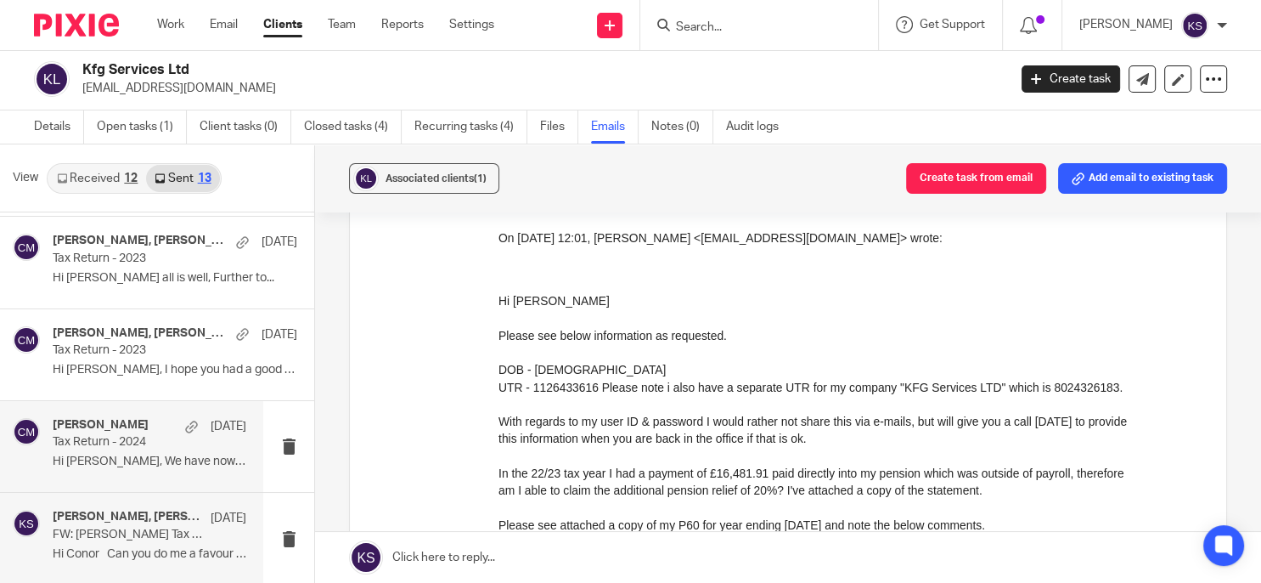
scroll to position [3610, 0]
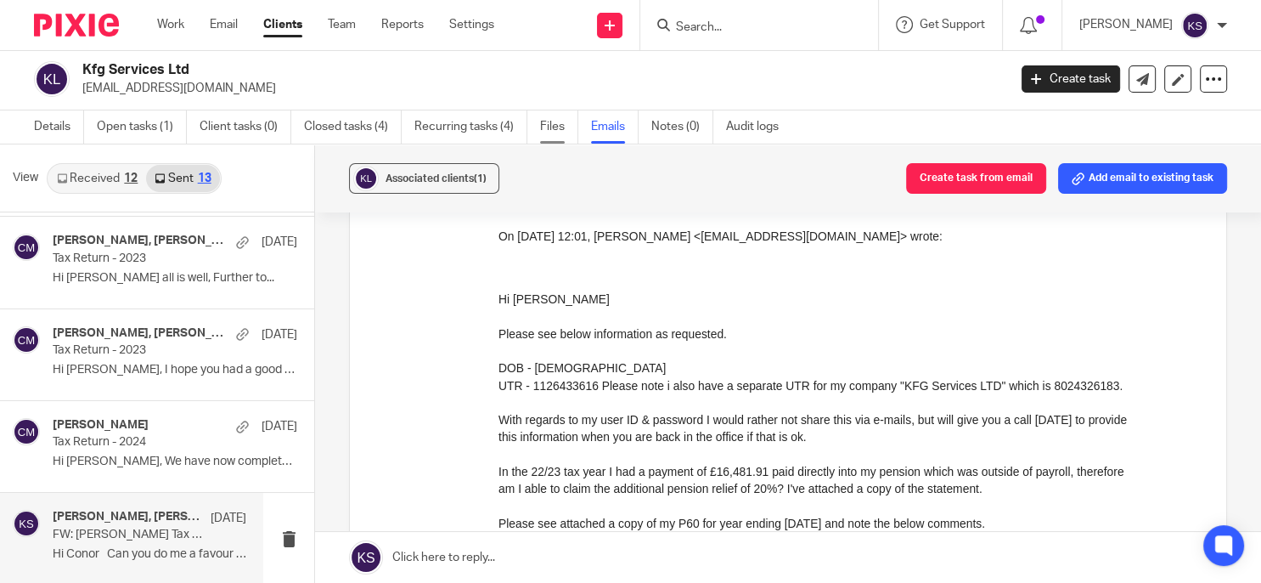
click at [567, 131] on link "Files" at bounding box center [559, 126] width 38 height 33
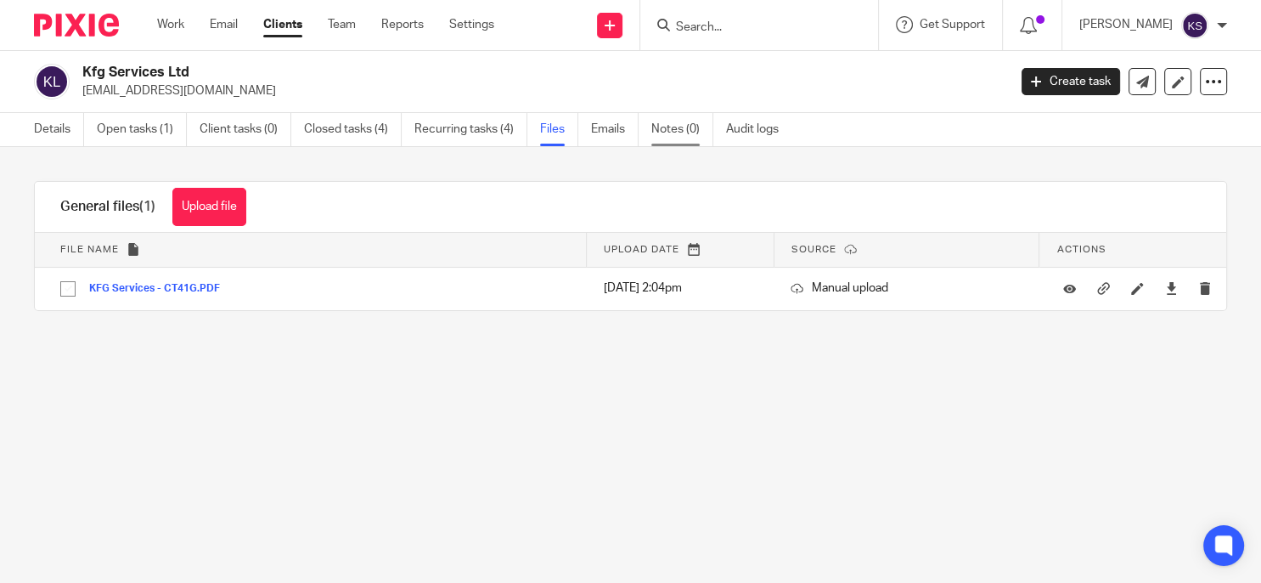
click at [684, 132] on link "Notes (0)" at bounding box center [682, 129] width 62 height 33
